Goal: Navigation & Orientation: Find specific page/section

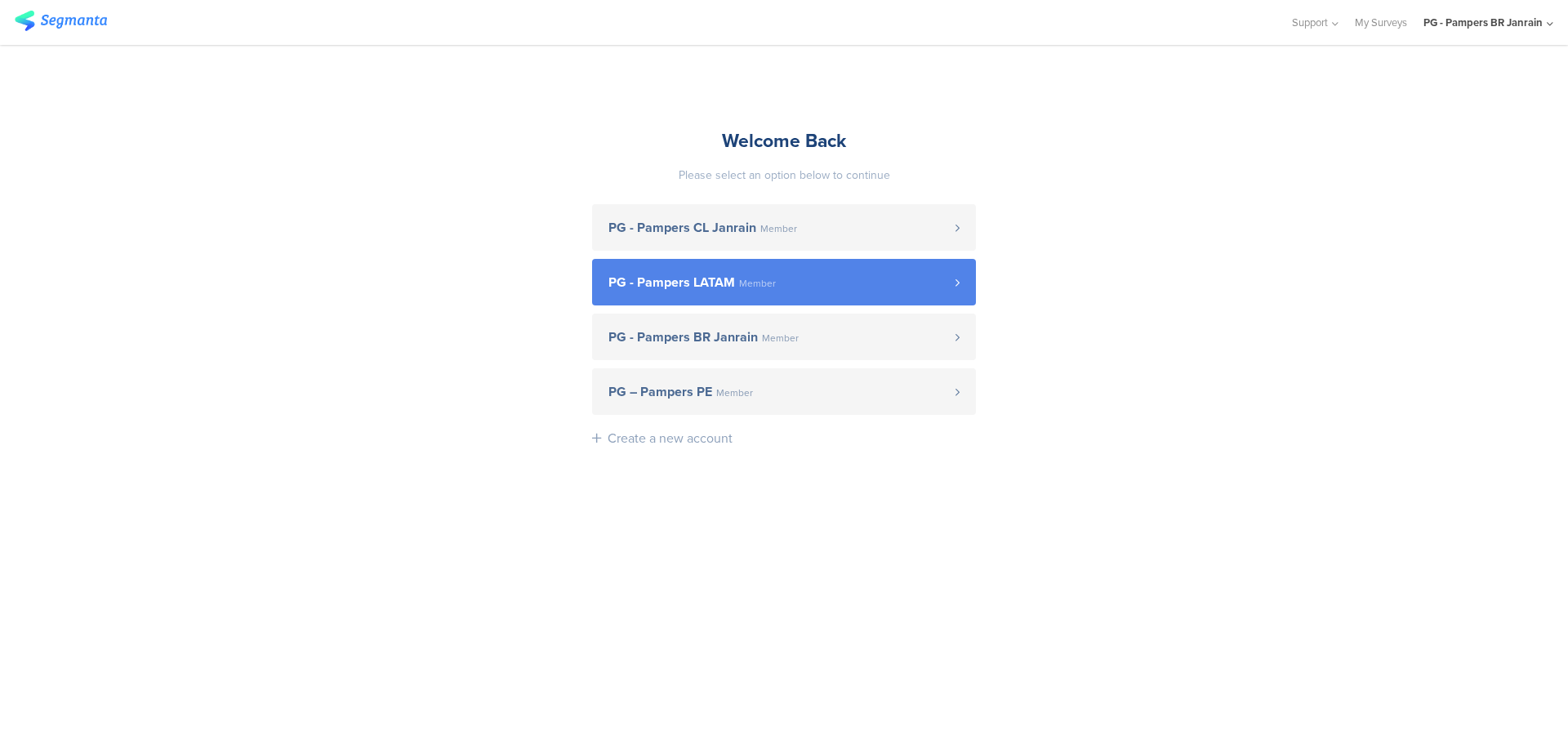
click at [731, 289] on span "PG - Pampers LATAM" at bounding box center [672, 282] width 126 height 13
